Goal: Information Seeking & Learning: Learn about a topic

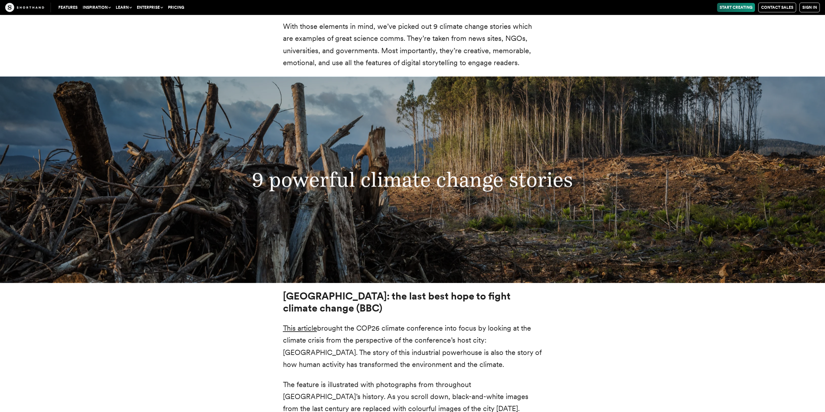
scroll to position [2270, 0]
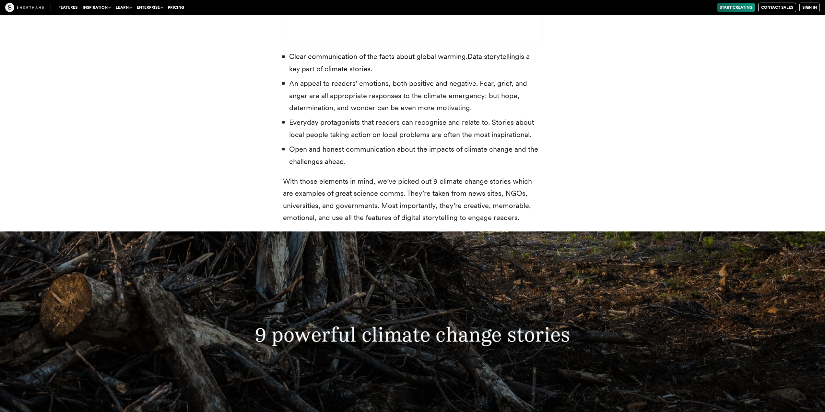
click at [379, 327] on h3 "9 powerful climate change stories" at bounding box center [413, 335] width 442 height 24
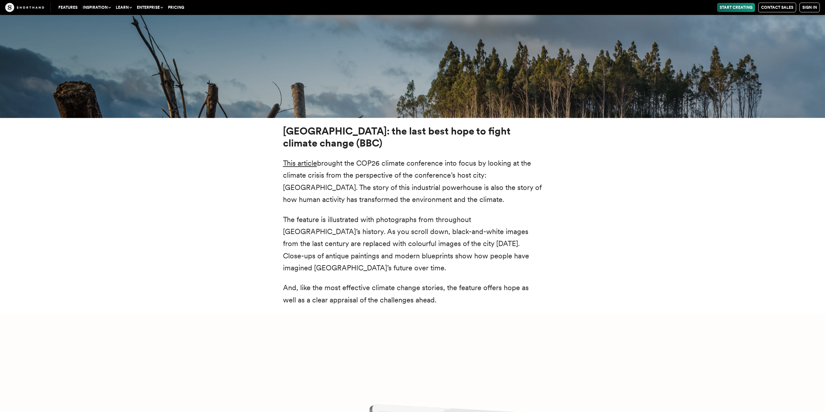
scroll to position [2465, 0]
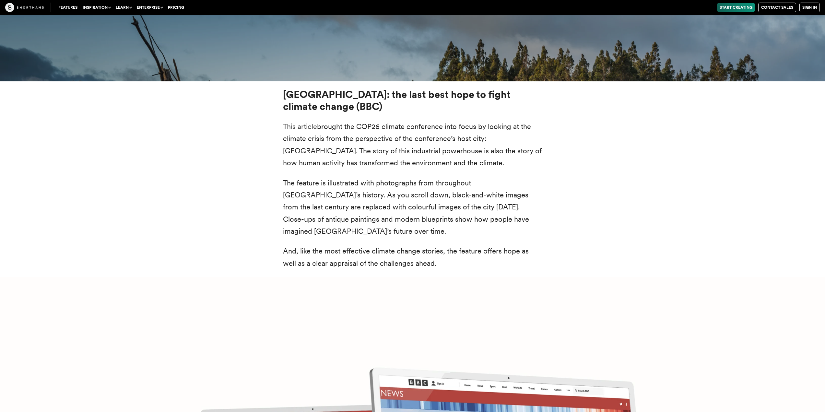
click at [304, 122] on link "This article" at bounding box center [300, 126] width 34 height 8
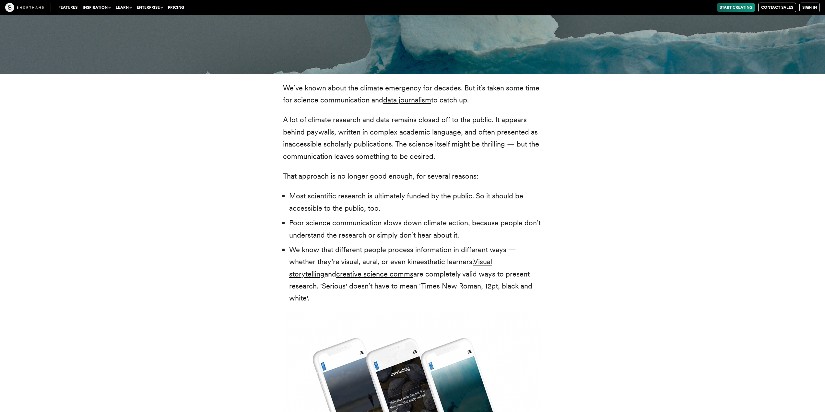
scroll to position [1395, 0]
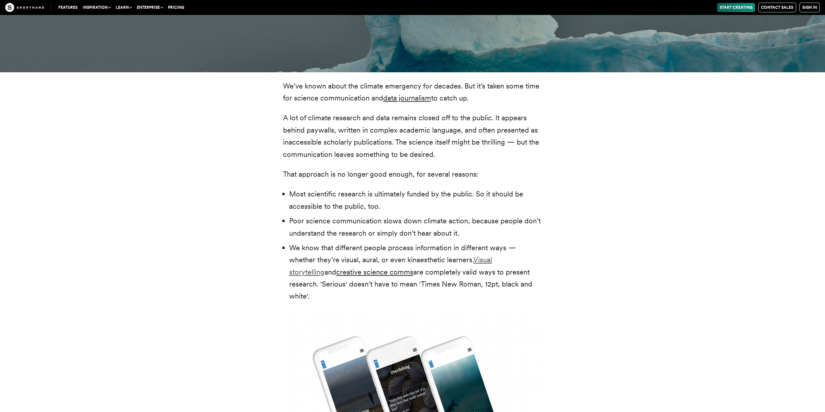
click at [469, 259] on link "Visual storytelling" at bounding box center [390, 266] width 203 height 20
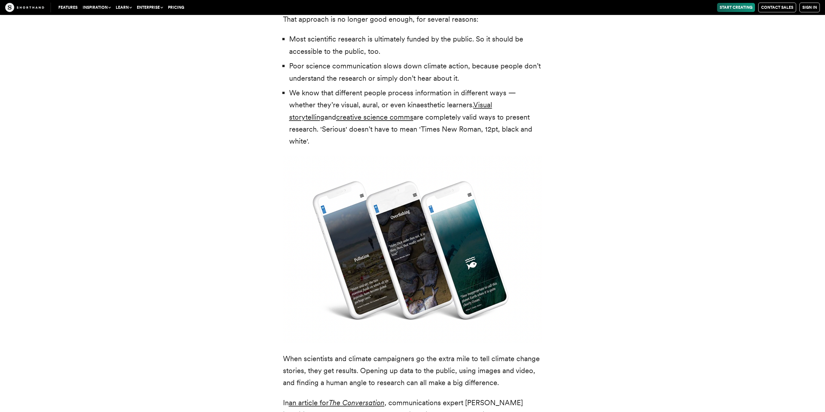
scroll to position [1686, 0]
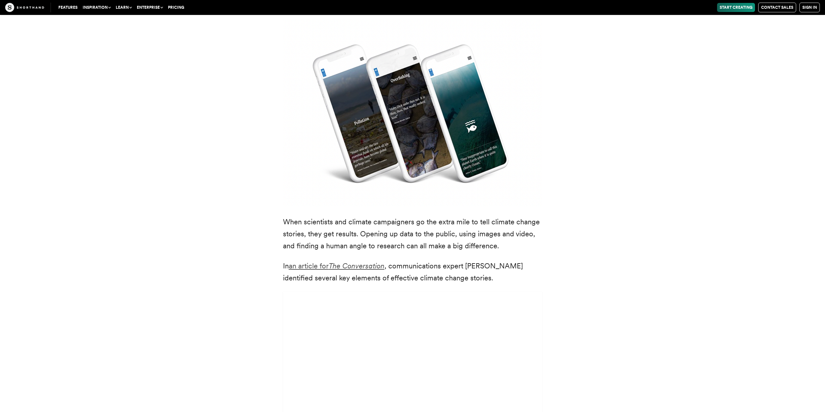
click at [327, 262] on link "an article for The Conversation" at bounding box center [337, 266] width 96 height 8
